Goal: Information Seeking & Learning: Understand process/instructions

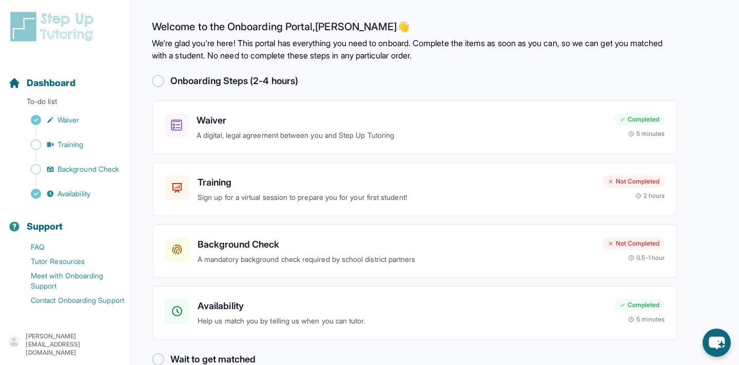
click at [43, 63] on button "Dashboard" at bounding box center [65, 77] width 123 height 35
click at [212, 188] on h3 "Training" at bounding box center [396, 182] width 397 height 14
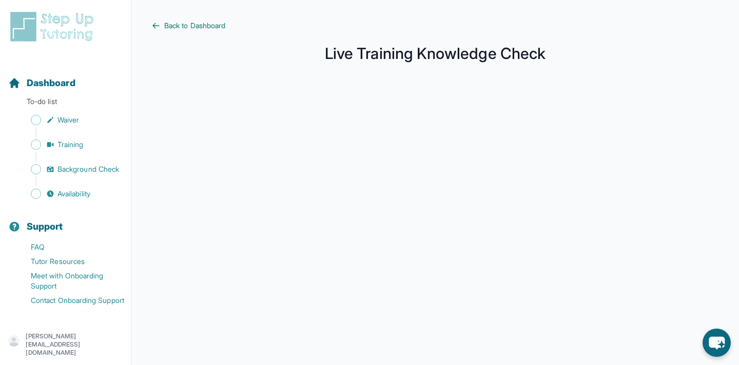
click at [174, 25] on span "Back to Dashboard" at bounding box center [194, 26] width 61 height 10
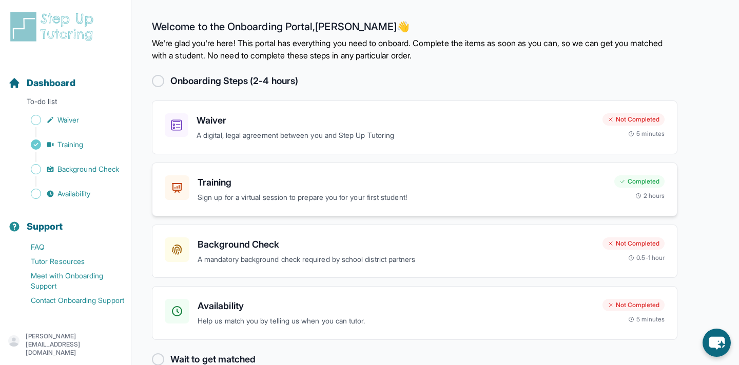
click at [225, 179] on h3 "Training" at bounding box center [402, 182] width 408 height 14
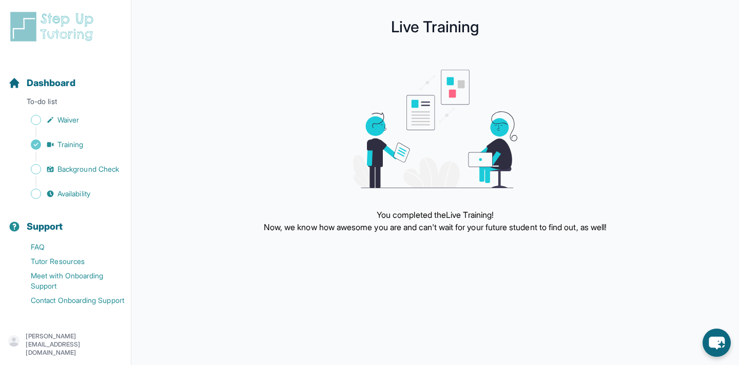
click at [66, 341] on p "[PERSON_NAME][EMAIL_ADDRESS][DOMAIN_NAME]" at bounding box center [74, 344] width 97 height 25
click at [60, 320] on link "Sign Out" at bounding box center [65, 317] width 111 height 18
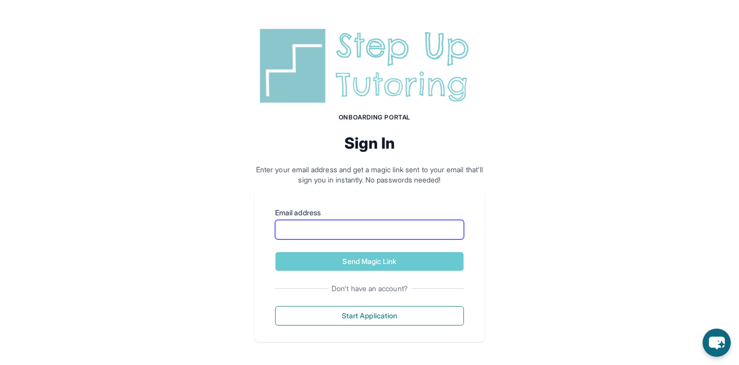
click at [427, 232] on input "Email address" at bounding box center [369, 229] width 189 height 19
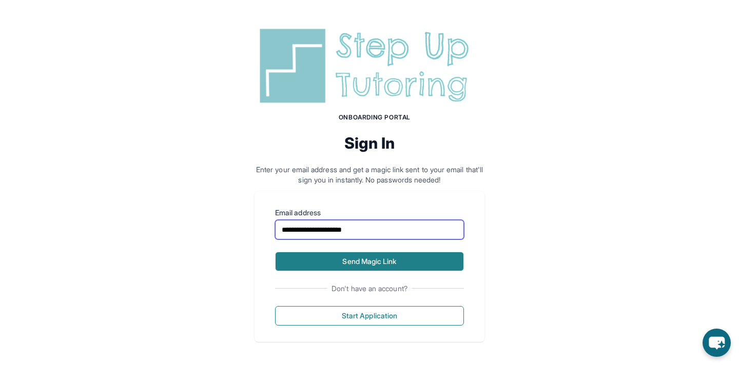
type input "**********"
click at [446, 262] on button "Send Magic Link" at bounding box center [369, 261] width 189 height 19
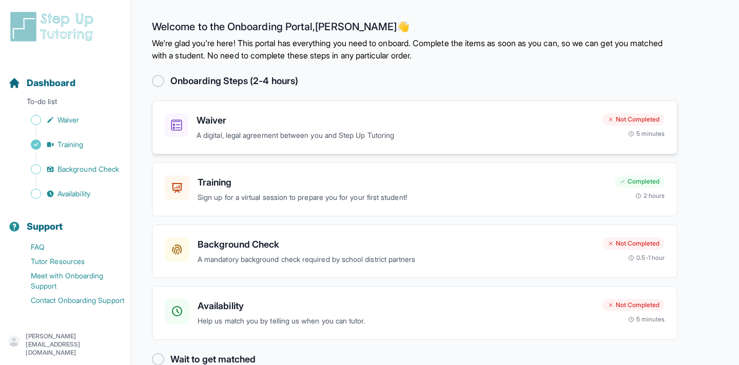
click at [209, 119] on h3 "Waiver" at bounding box center [395, 120] width 398 height 14
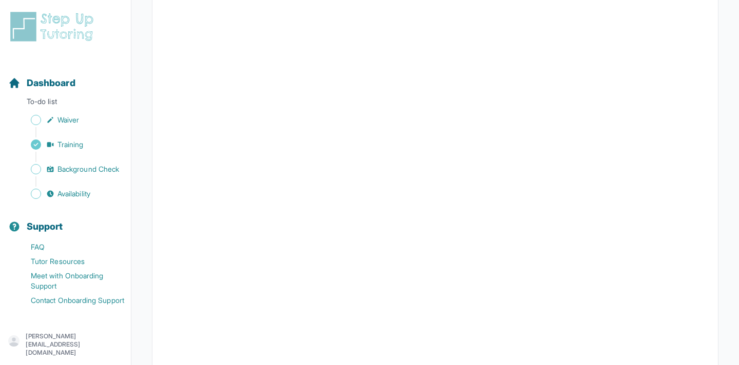
scroll to position [1238, 0]
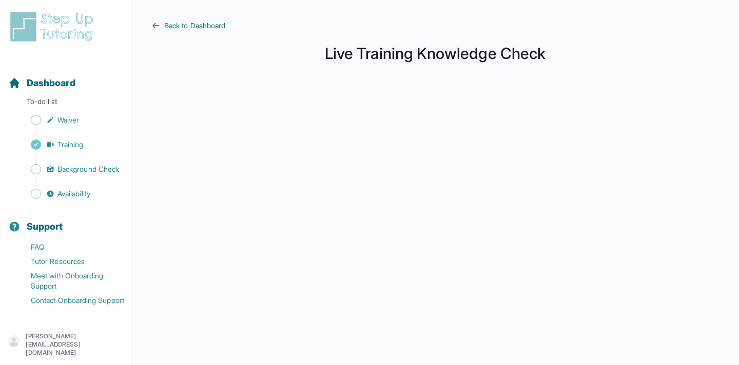
click at [172, 26] on span "Back to Dashboard" at bounding box center [194, 26] width 61 height 10
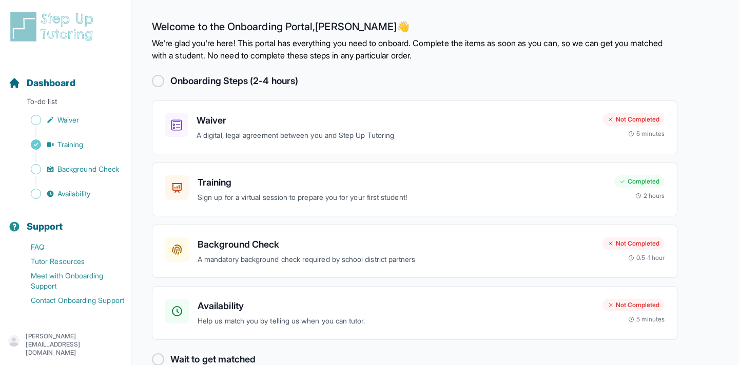
click at [686, 61] on main "Welcome to the Onboarding Portal, Karen 👋 We're glad you're here! This portal h…" at bounding box center [434, 193] width 607 height 387
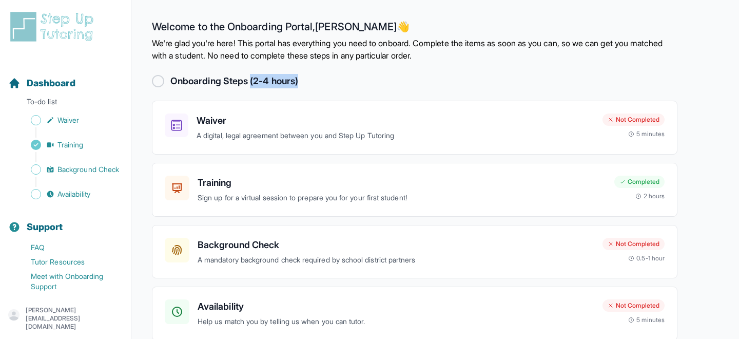
drag, startPoint x: 253, startPoint y: 80, endPoint x: 303, endPoint y: 84, distance: 49.9
click at [303, 84] on div "Onboarding Steps (2-4 hours)" at bounding box center [414, 81] width 525 height 14
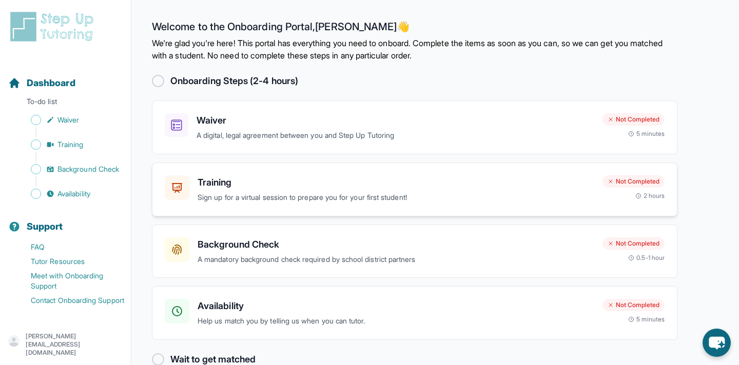
click at [211, 182] on h3 "Training" at bounding box center [396, 182] width 397 height 14
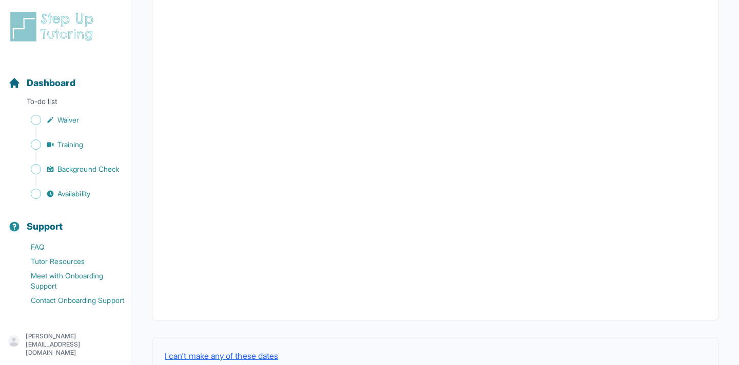
scroll to position [357, 0]
click at [203, 326] on button "I can't make any of these dates" at bounding box center [221, 326] width 113 height 12
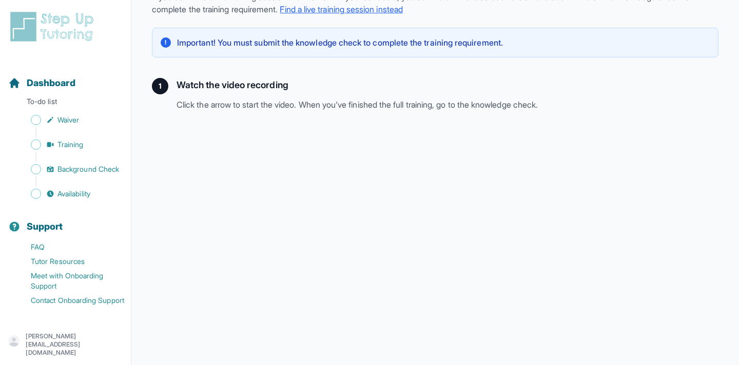
scroll to position [50, 0]
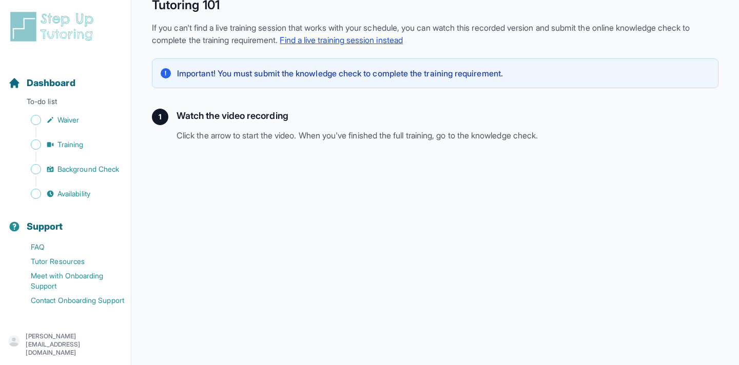
click at [337, 39] on link "Find a live training session instead" at bounding box center [341, 40] width 123 height 10
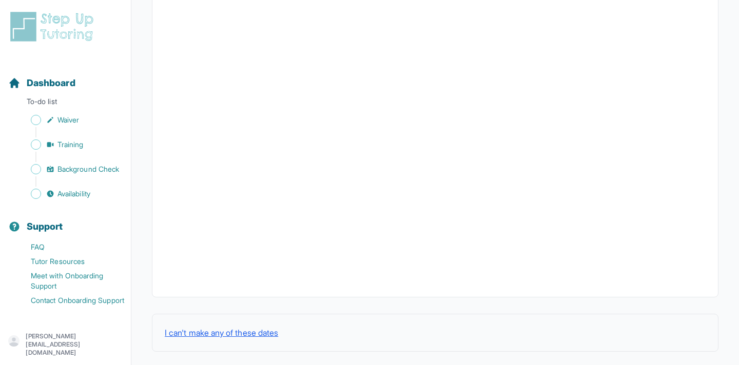
scroll to position [354, 0]
click at [228, 327] on button "I can't make any of these dates" at bounding box center [221, 329] width 113 height 12
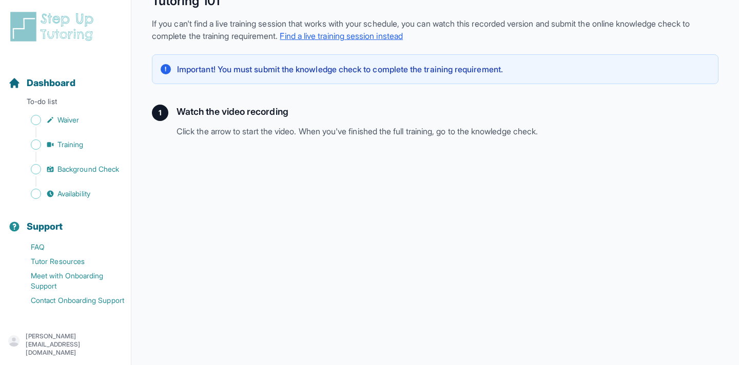
scroll to position [267, 0]
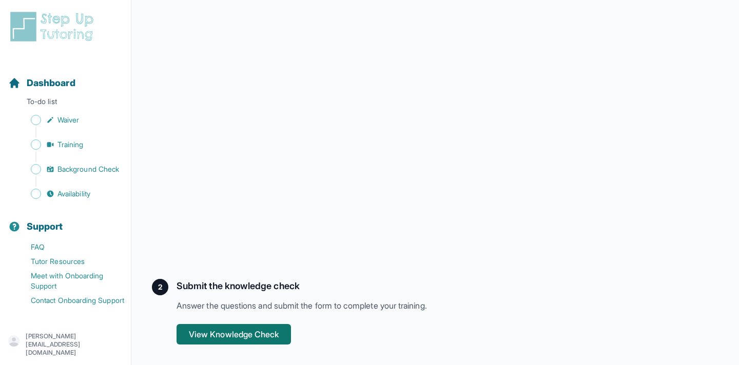
click at [248, 336] on button "View Knowledge Check" at bounding box center [233, 334] width 114 height 21
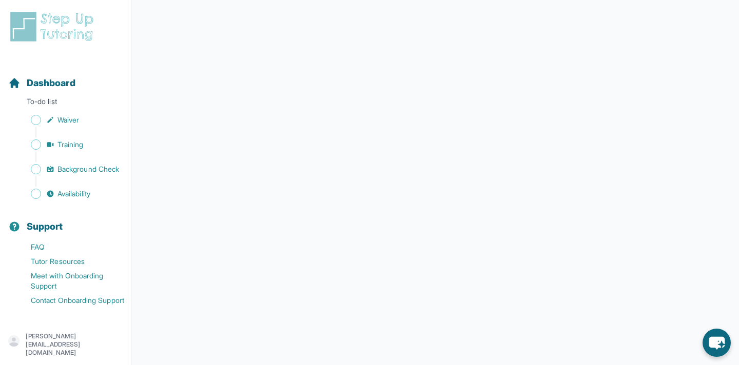
scroll to position [181, 0]
